Goal: Information Seeking & Learning: Compare options

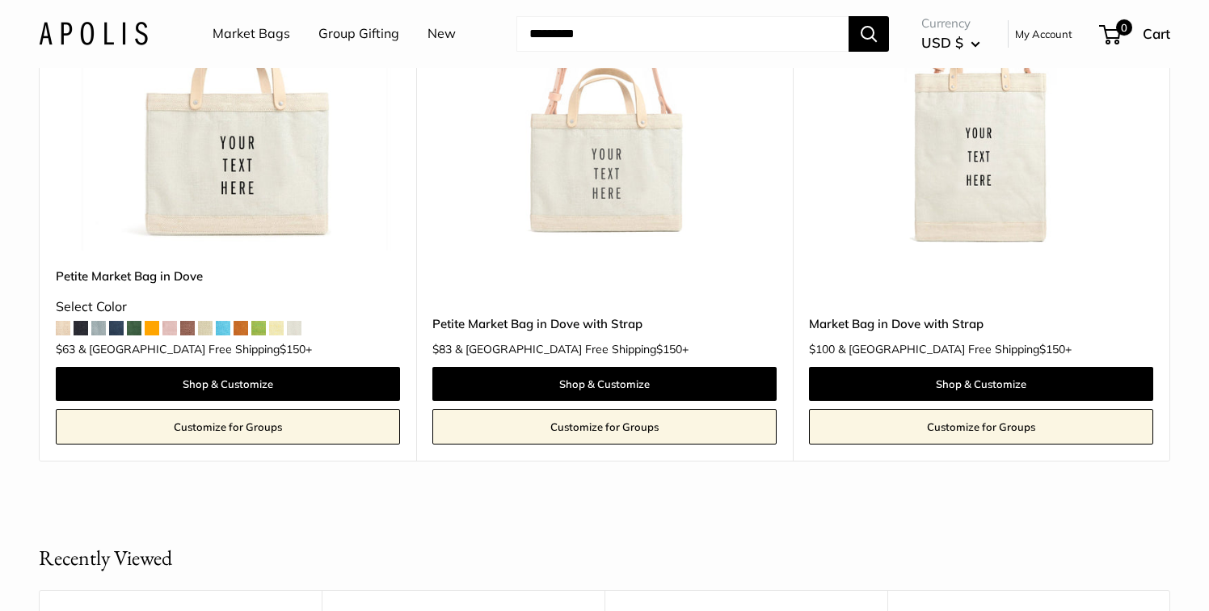
scroll to position [946, 0]
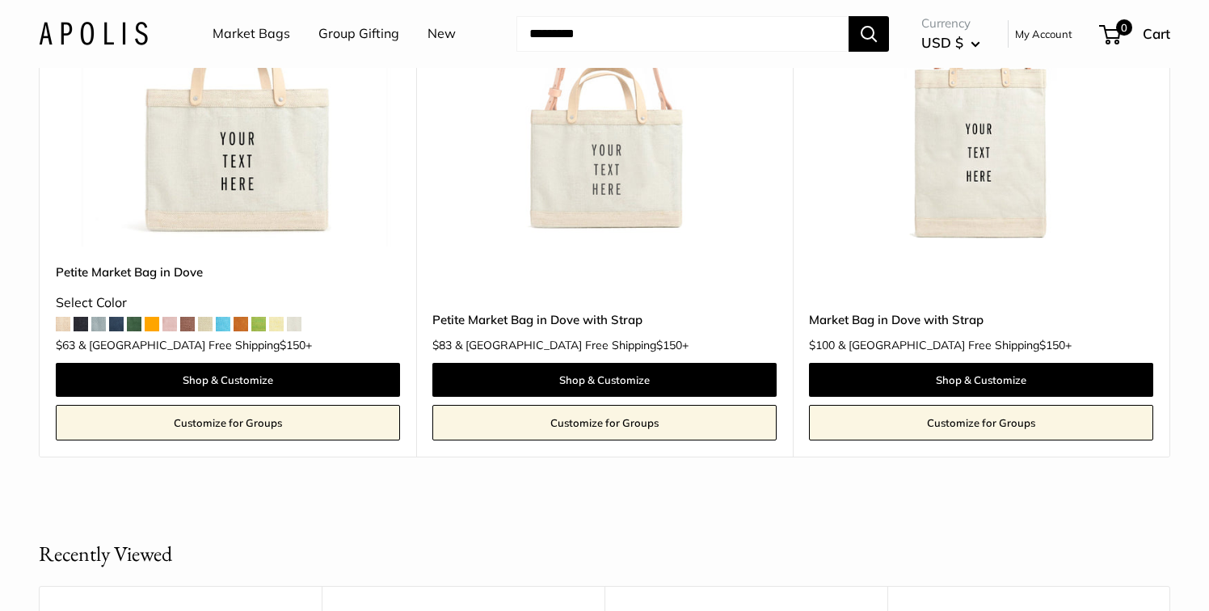
click at [136, 324] on span at bounding box center [134, 324] width 15 height 15
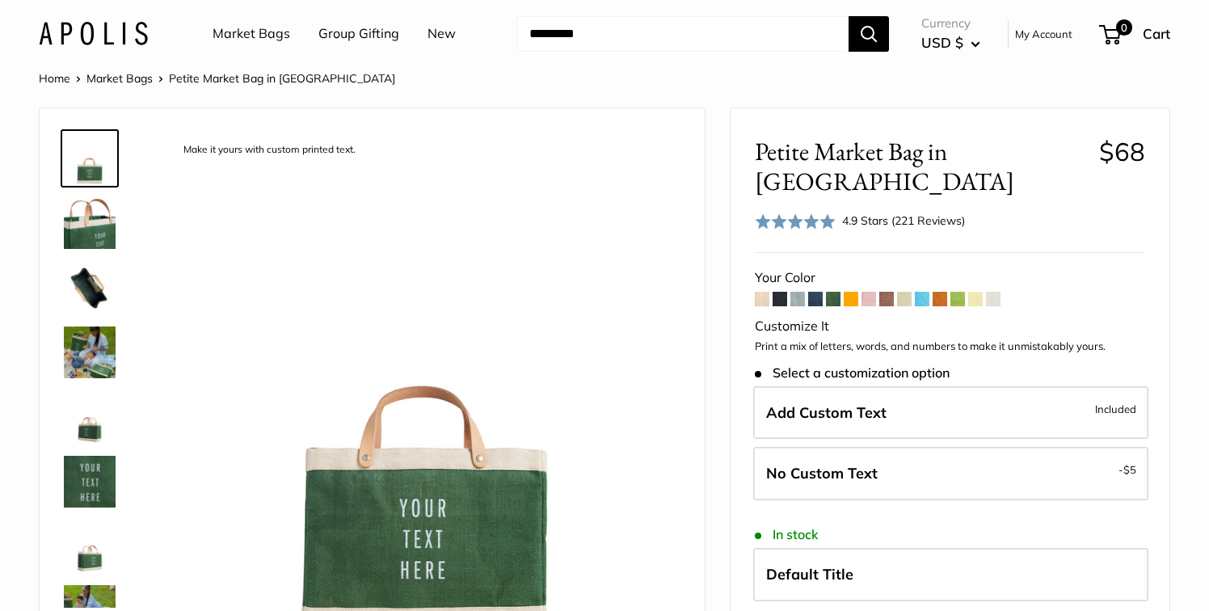
click at [763, 292] on span at bounding box center [762, 299] width 15 height 15
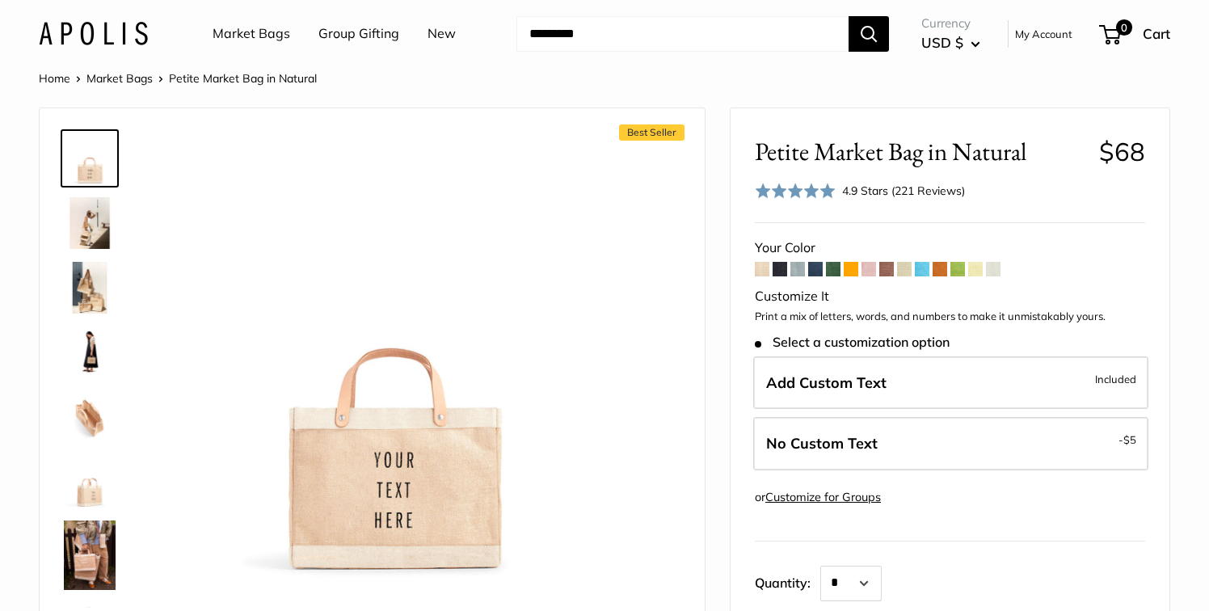
click at [992, 266] on span at bounding box center [993, 269] width 15 height 15
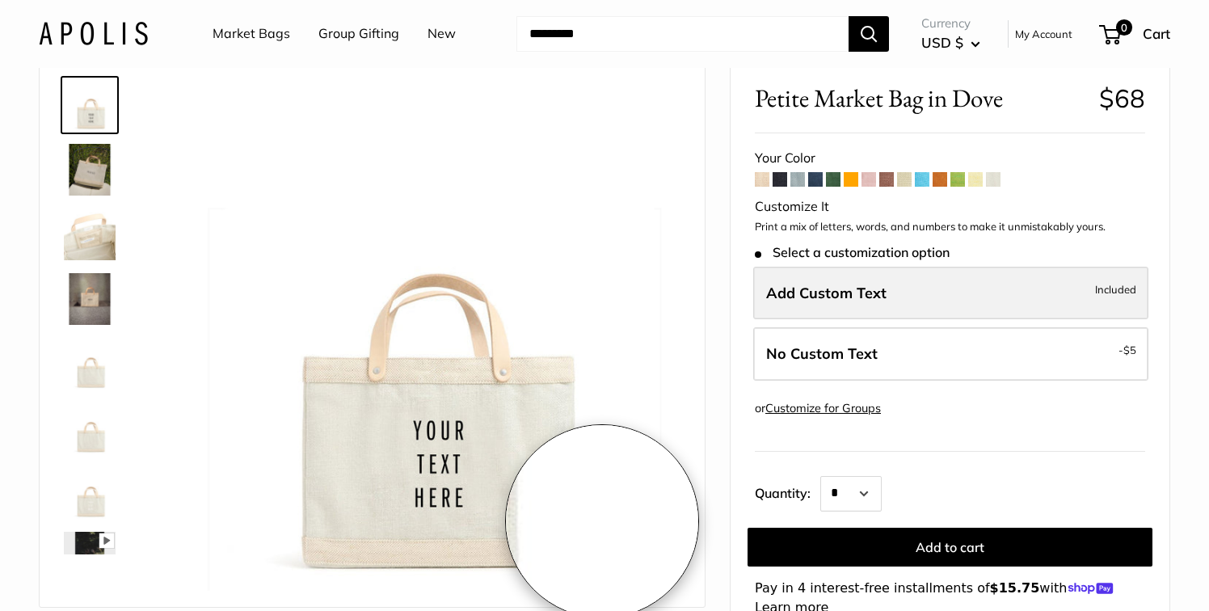
scroll to position [53, 0]
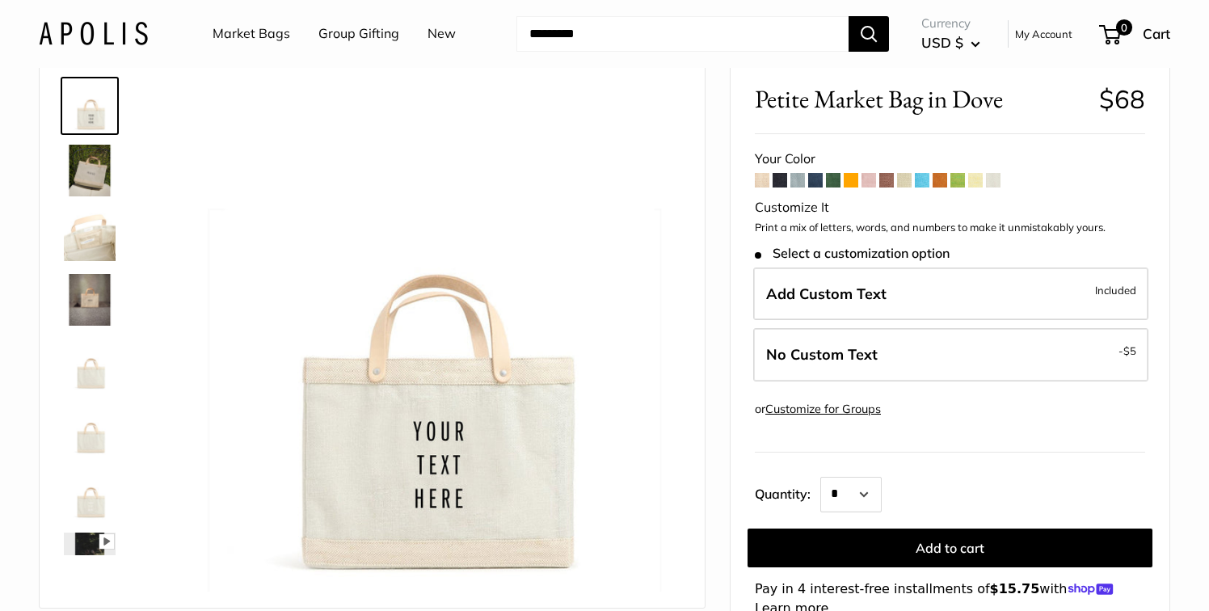
click at [973, 183] on span at bounding box center [975, 180] width 15 height 15
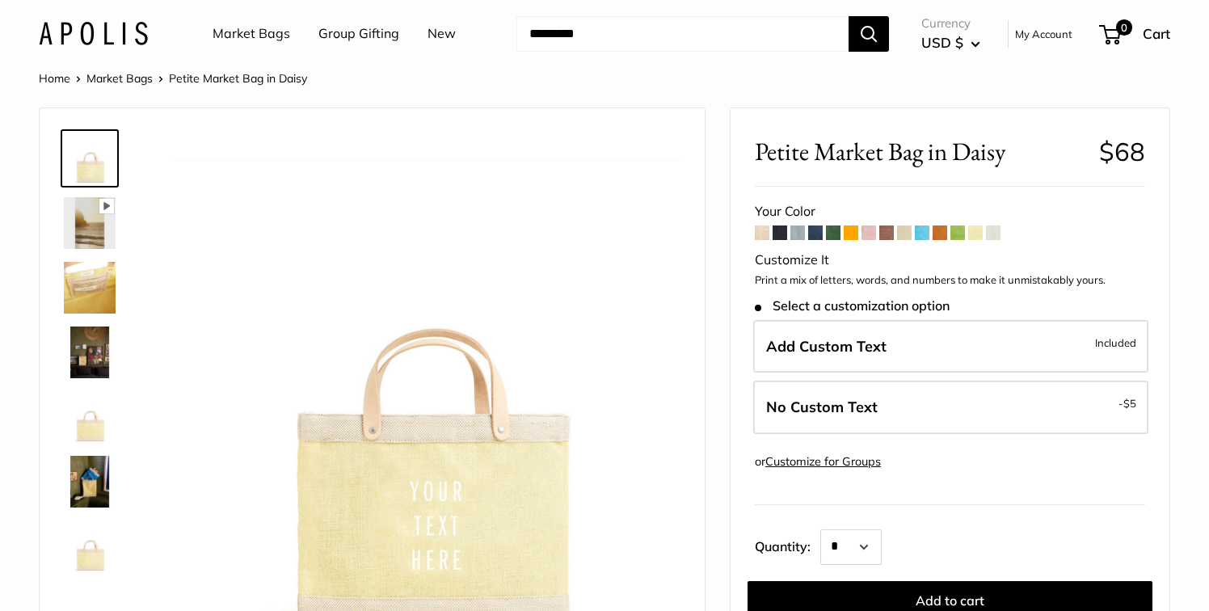
click at [952, 229] on span at bounding box center [957, 232] width 15 height 15
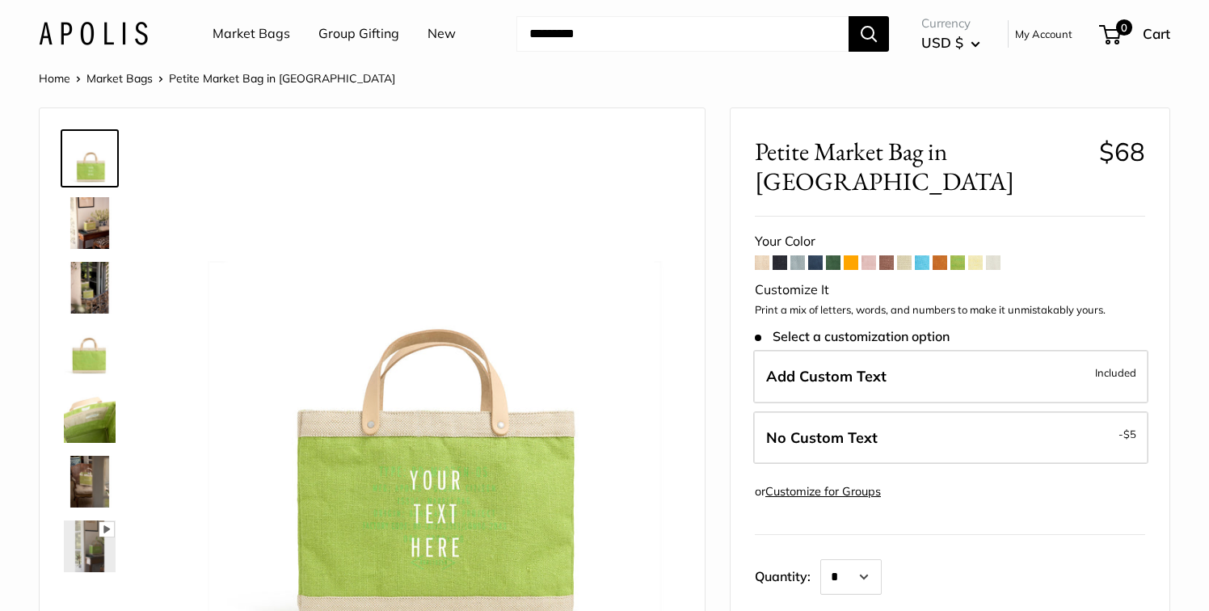
click at [942, 255] on span at bounding box center [939, 262] width 15 height 15
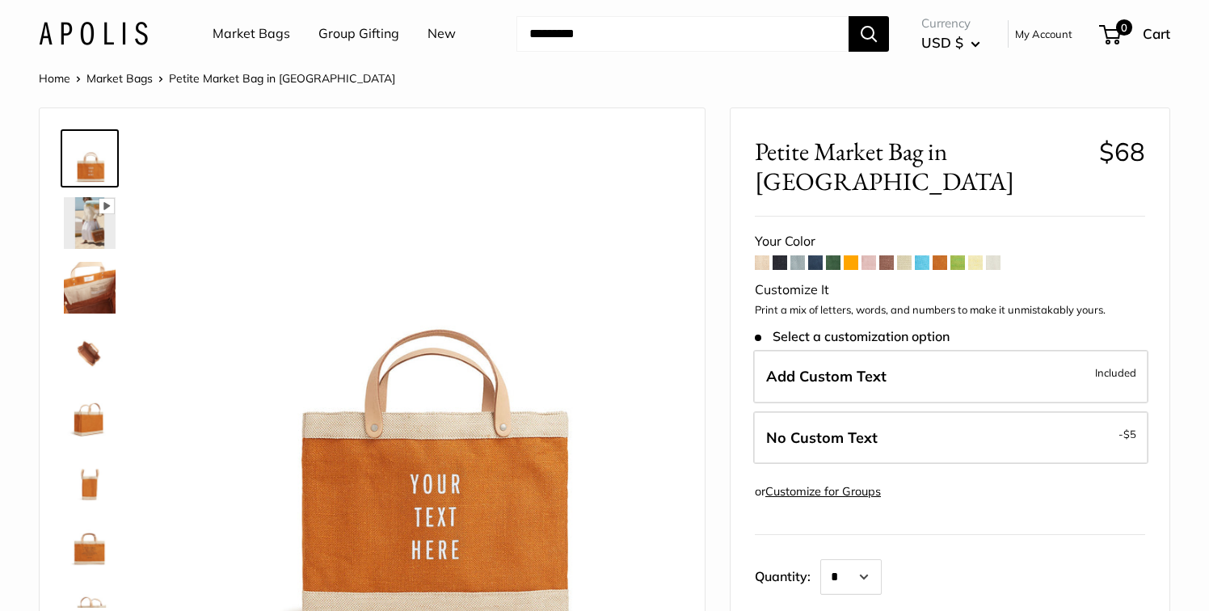
click at [924, 255] on span at bounding box center [921, 262] width 15 height 15
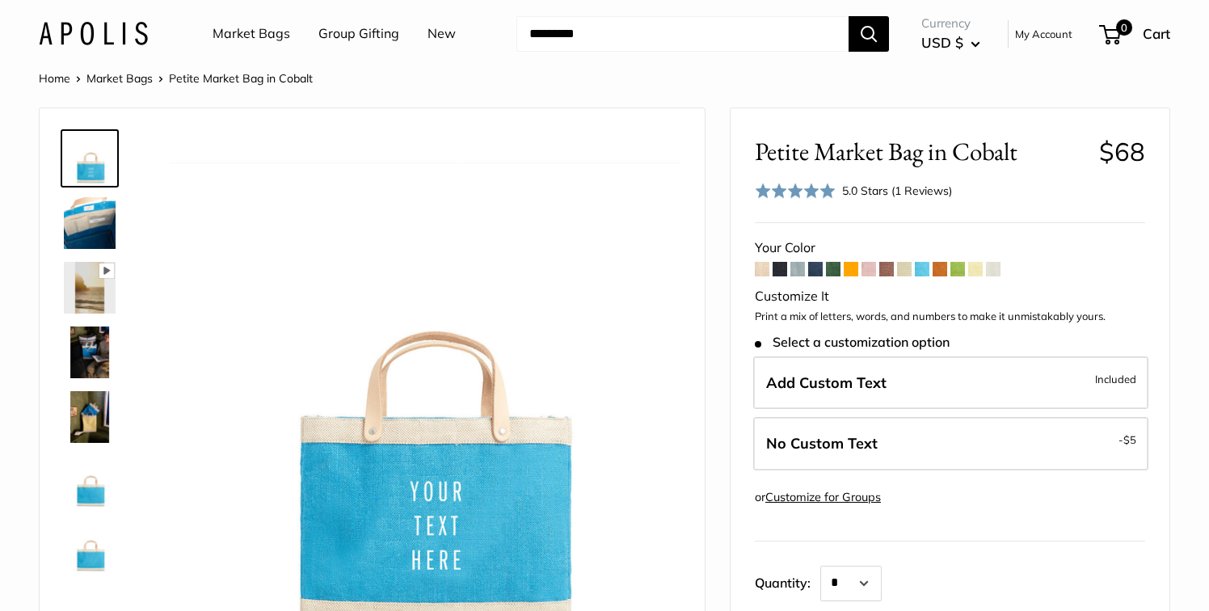
click at [902, 265] on span at bounding box center [904, 269] width 15 height 15
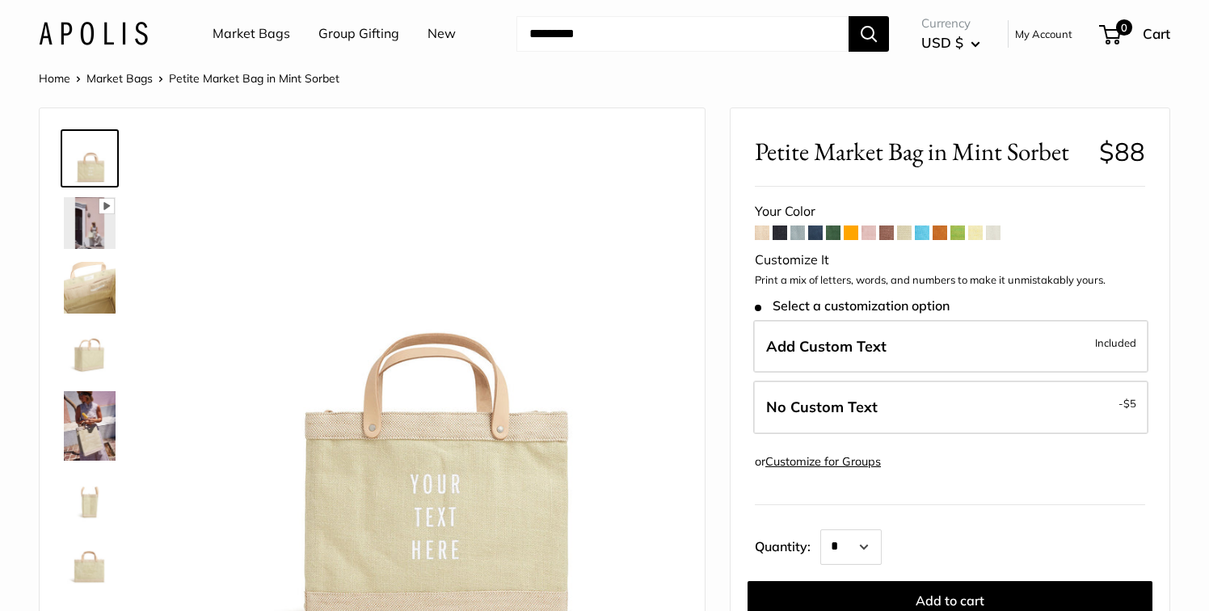
click at [887, 240] on span at bounding box center [886, 232] width 15 height 15
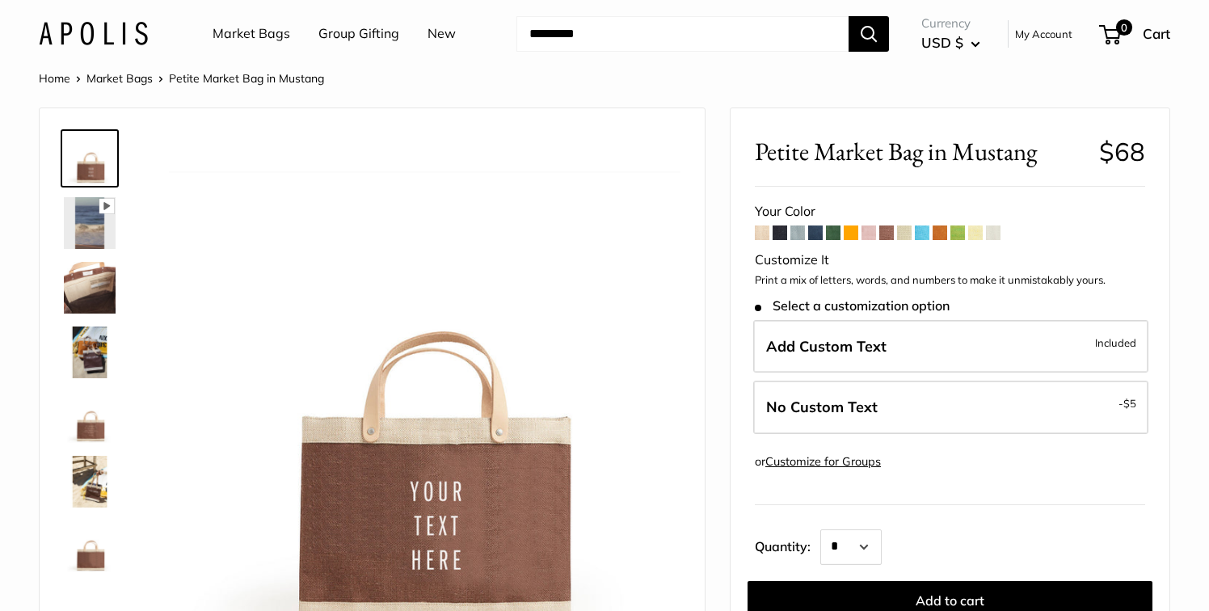
click at [872, 238] on span at bounding box center [868, 232] width 15 height 15
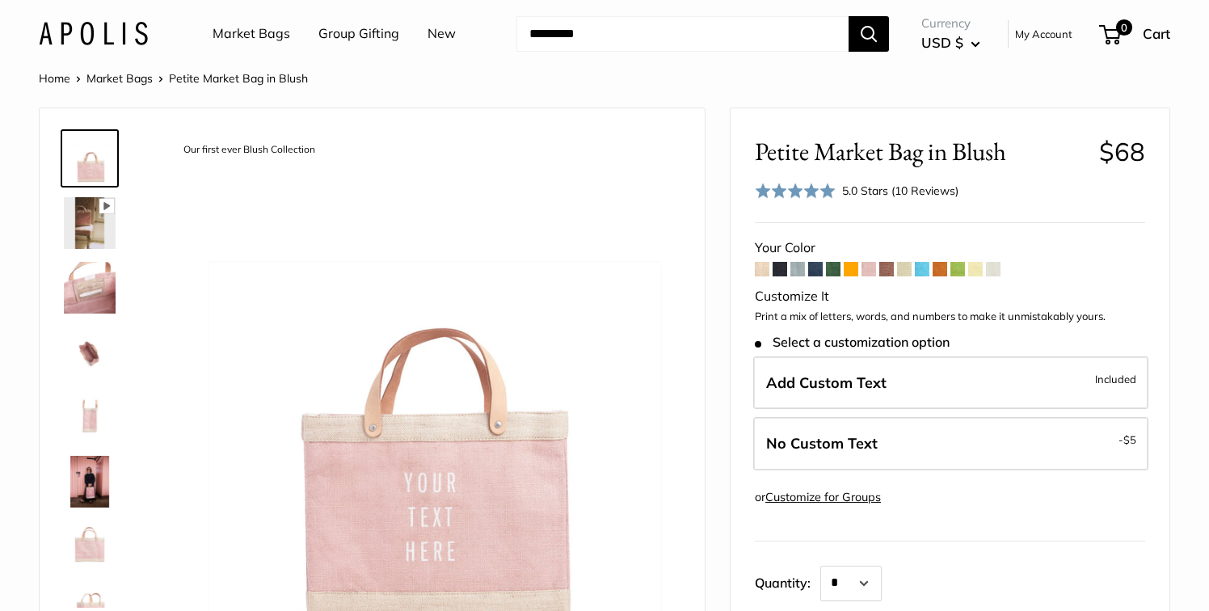
click at [852, 272] on span at bounding box center [850, 269] width 15 height 15
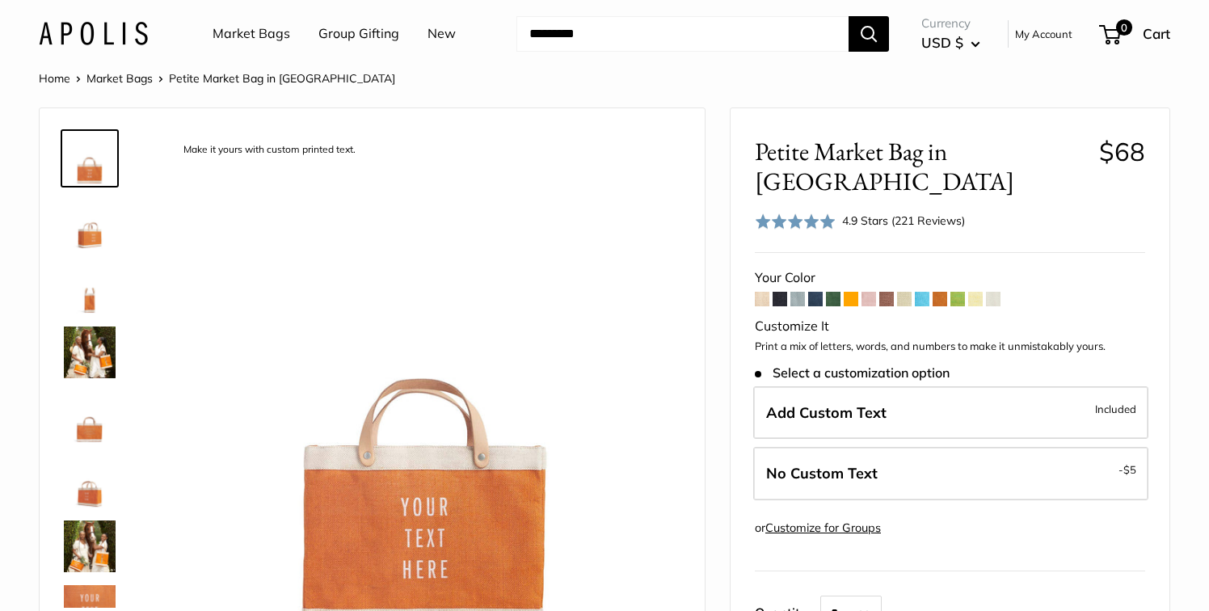
click at [837, 292] on span at bounding box center [833, 299] width 15 height 15
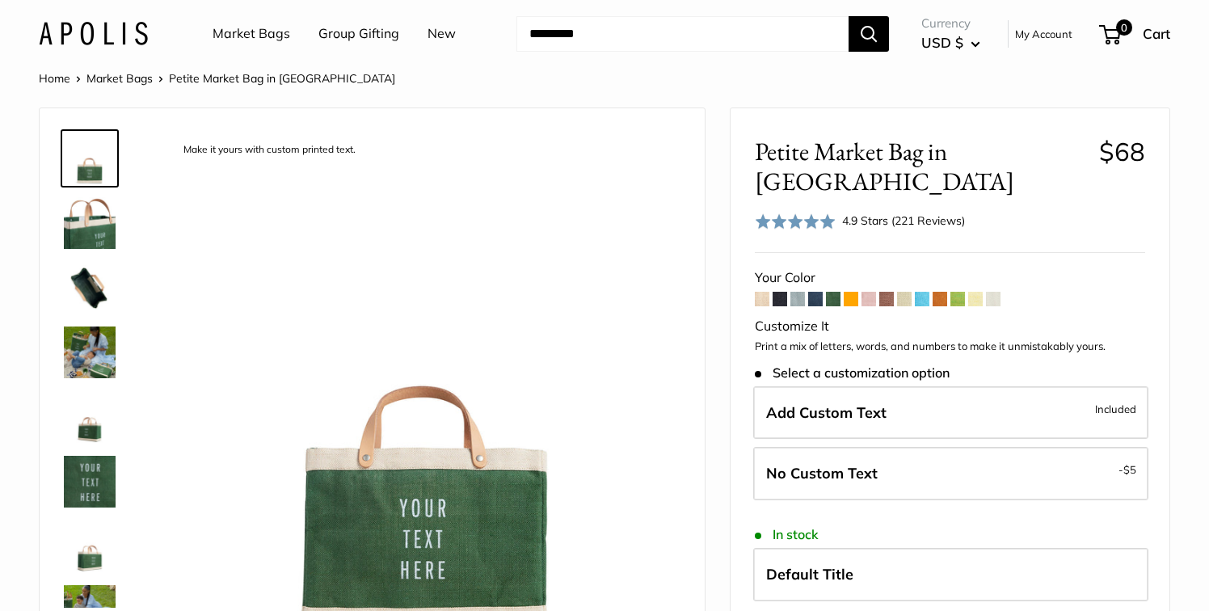
click at [816, 292] on span at bounding box center [815, 299] width 15 height 15
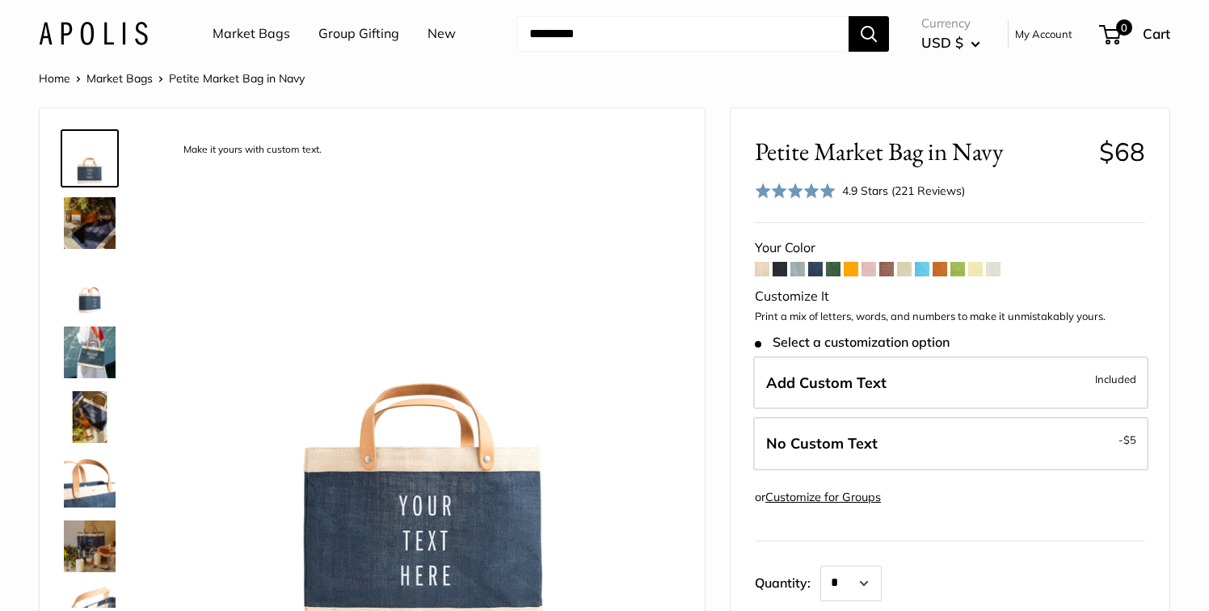
click at [797, 272] on span at bounding box center [797, 269] width 15 height 15
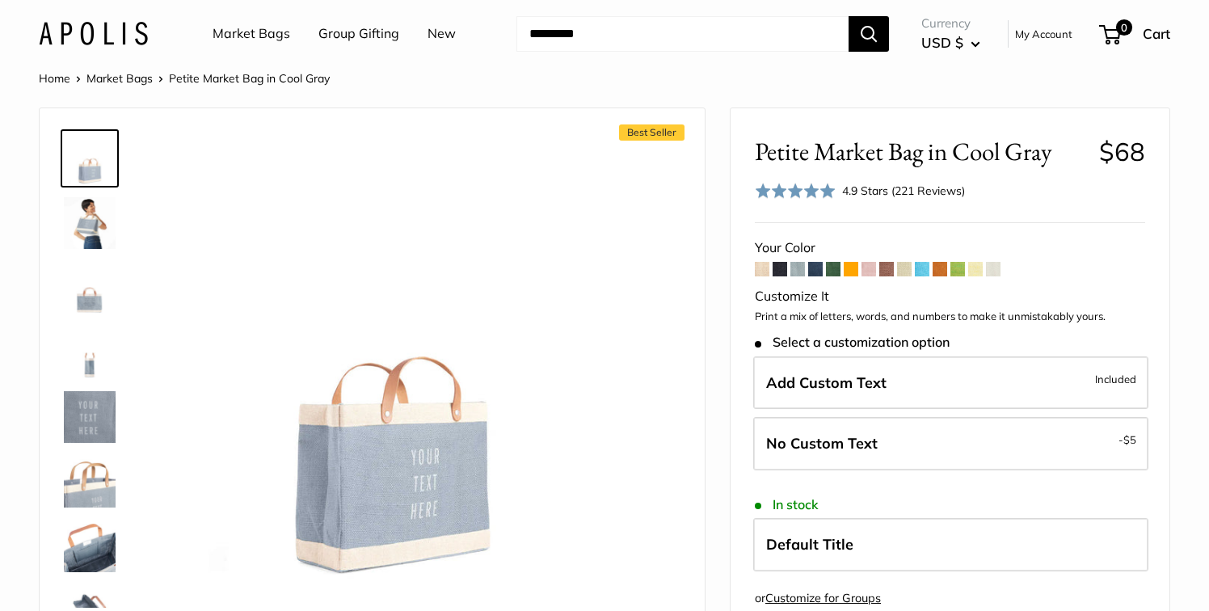
click at [784, 272] on span at bounding box center [779, 269] width 15 height 15
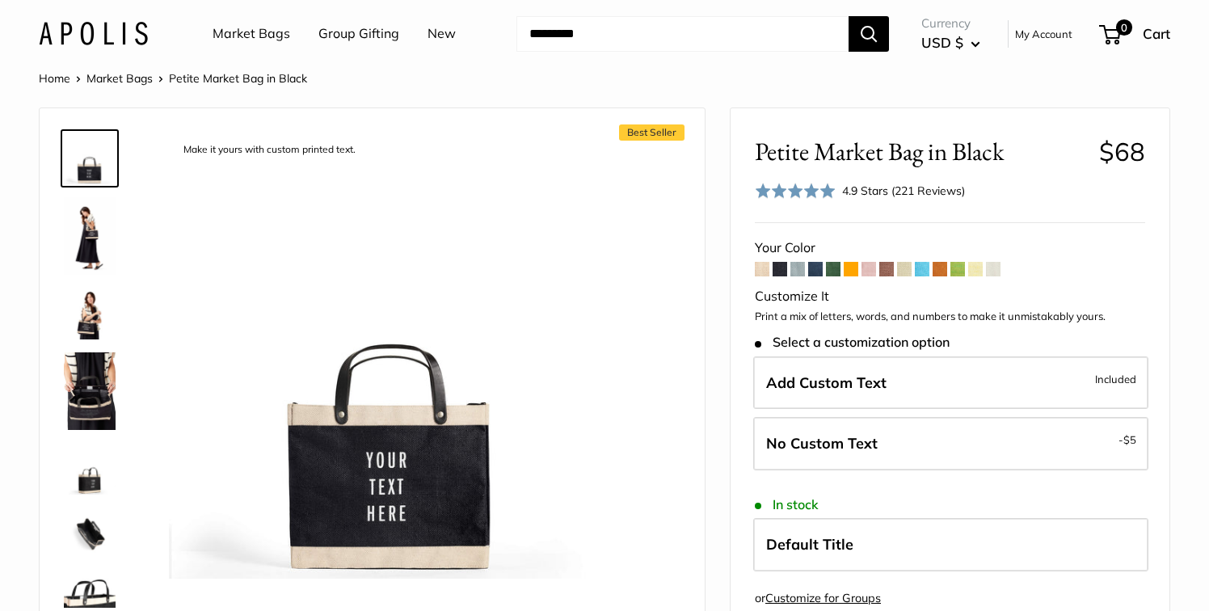
click at [767, 270] on span at bounding box center [762, 269] width 15 height 15
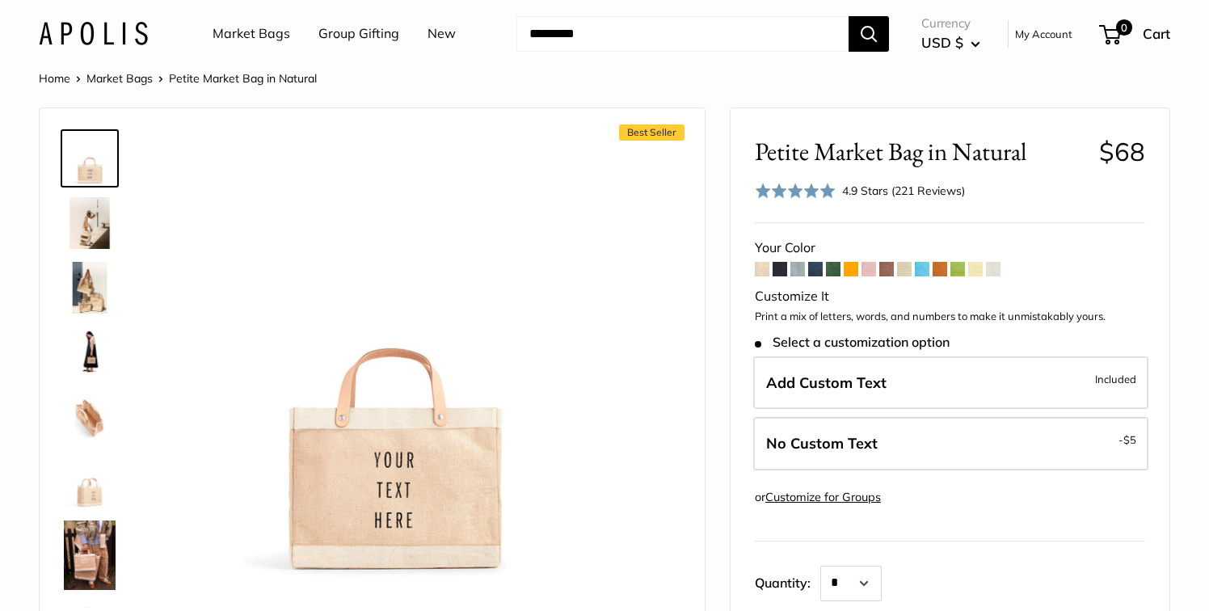
click at [994, 270] on span at bounding box center [993, 269] width 15 height 15
